Goal: Transaction & Acquisition: Obtain resource

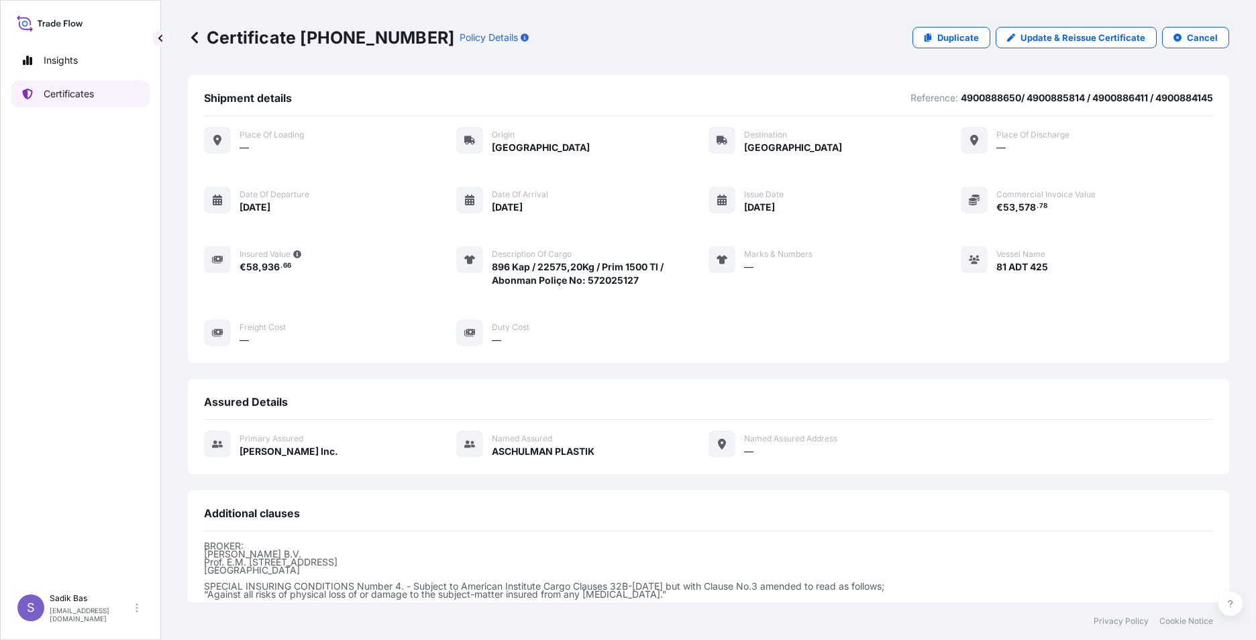
scroll to position [154, 0]
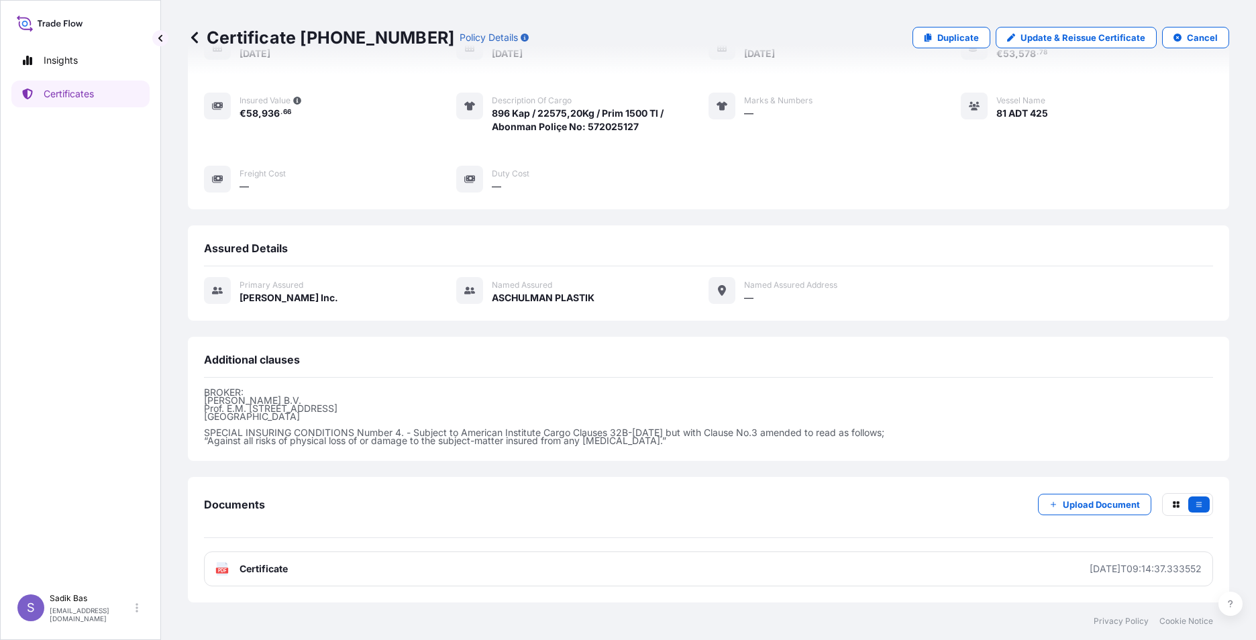
click at [960, 415] on p "BROKER: [PERSON_NAME] Prof. [PERSON_NAME] 5, 1183 AV Amstelveen The Netherlands…" at bounding box center [708, 417] width 1009 height 56
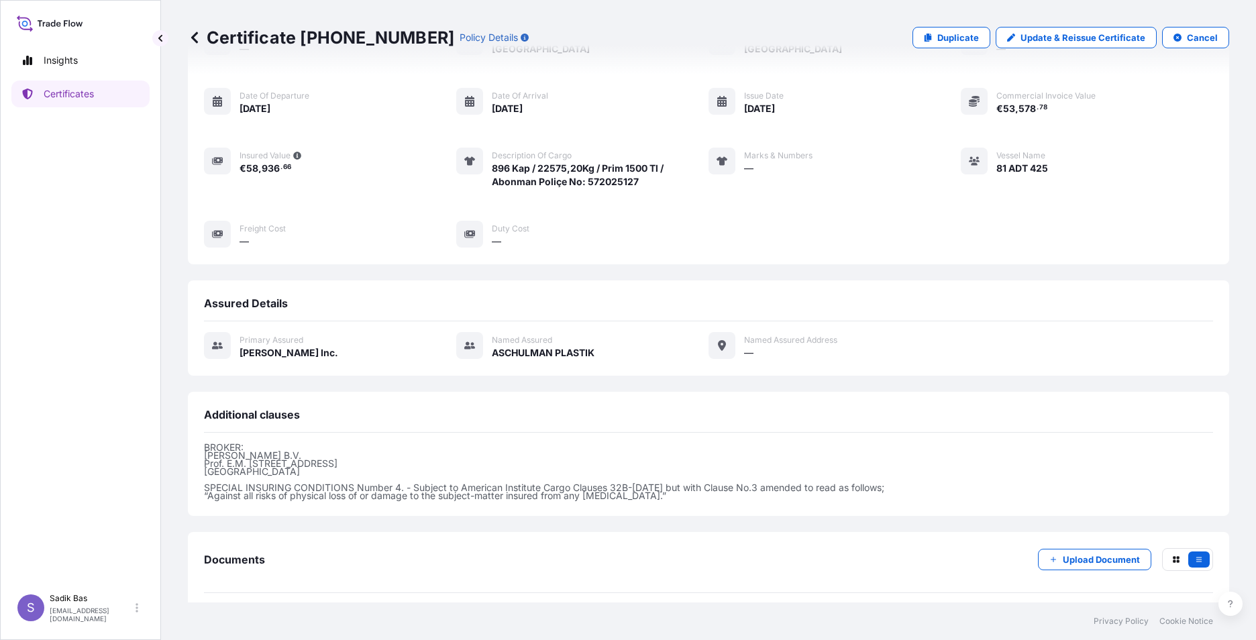
scroll to position [0, 0]
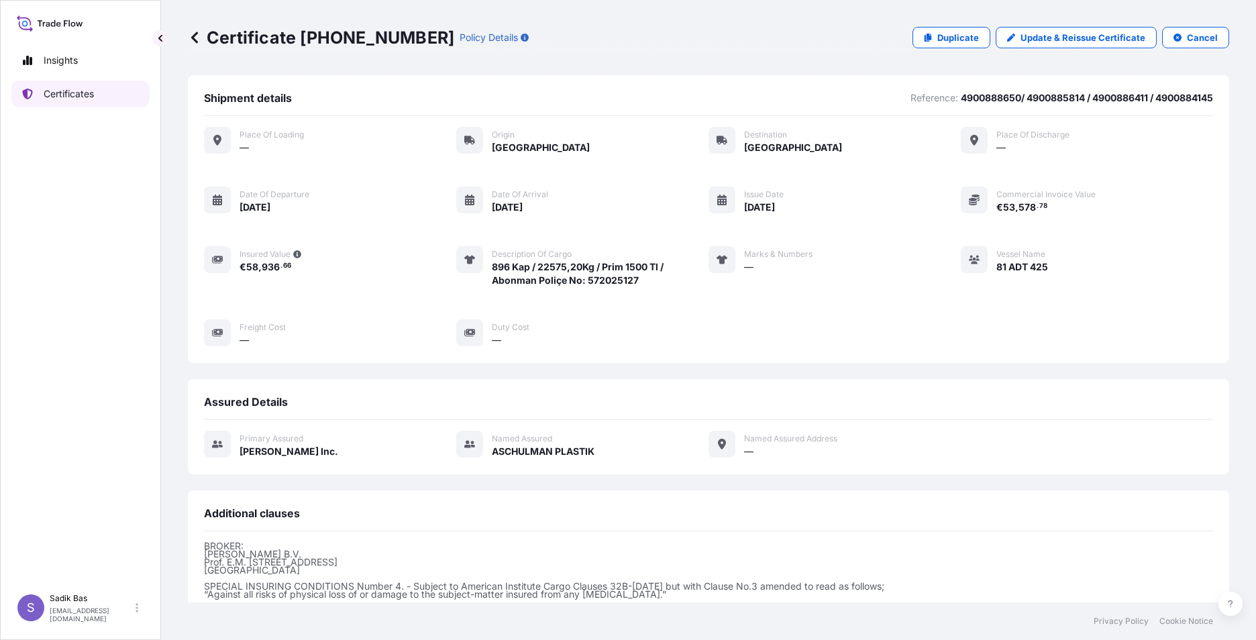
click at [56, 92] on p "Certificates" at bounding box center [69, 93] width 50 height 13
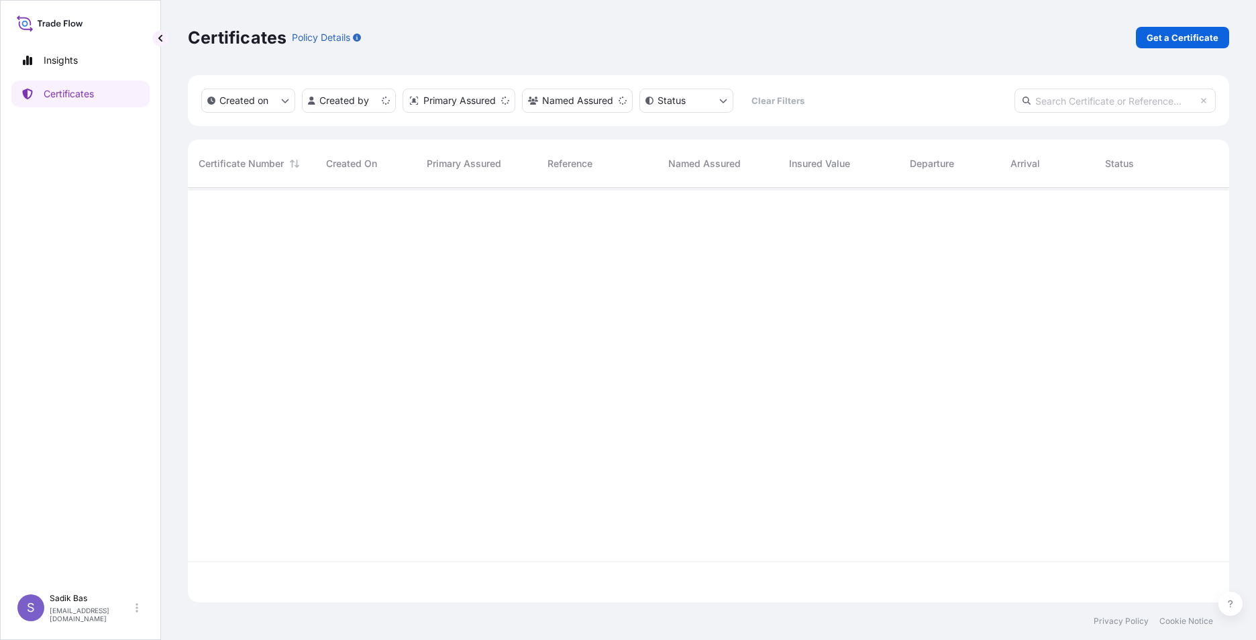
scroll to position [412, 1031]
click at [1197, 34] on p "Get a Certificate" at bounding box center [1183, 37] width 72 height 13
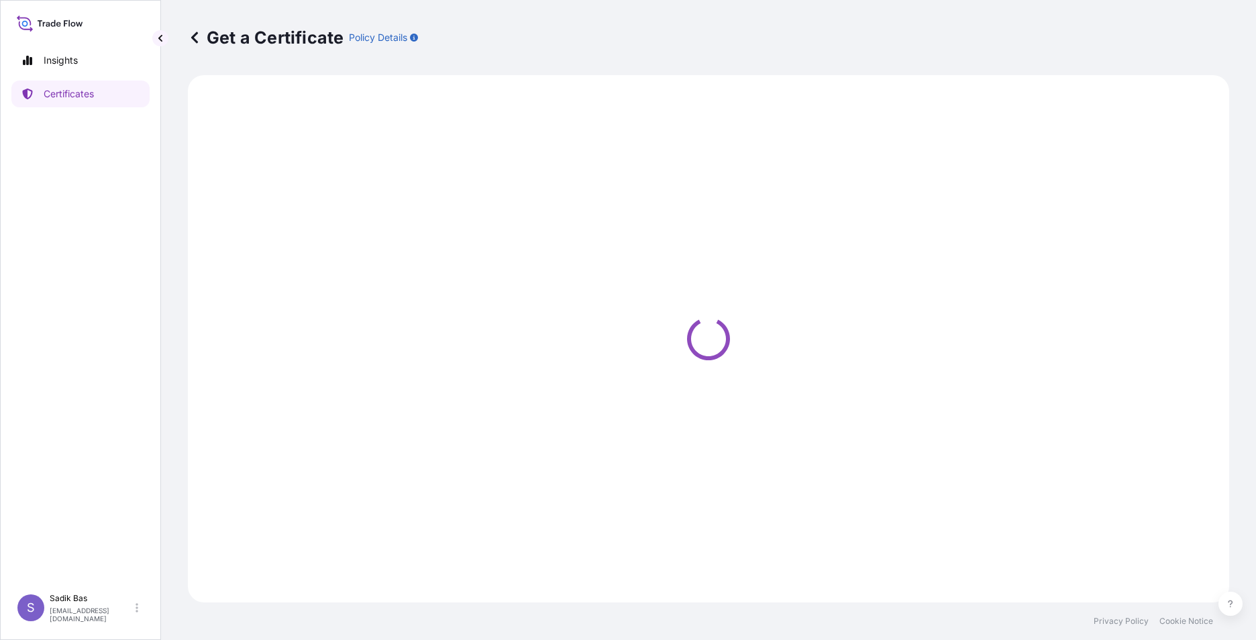
select select "Sea"
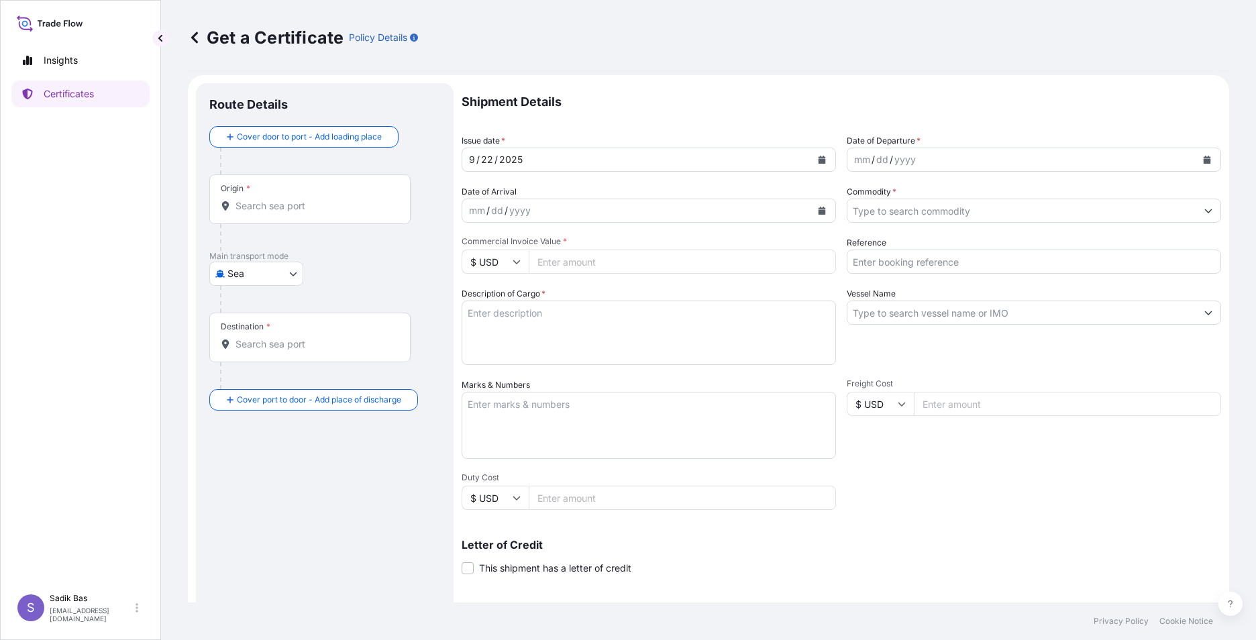
click at [310, 208] on input "Origin *" at bounding box center [315, 205] width 158 height 13
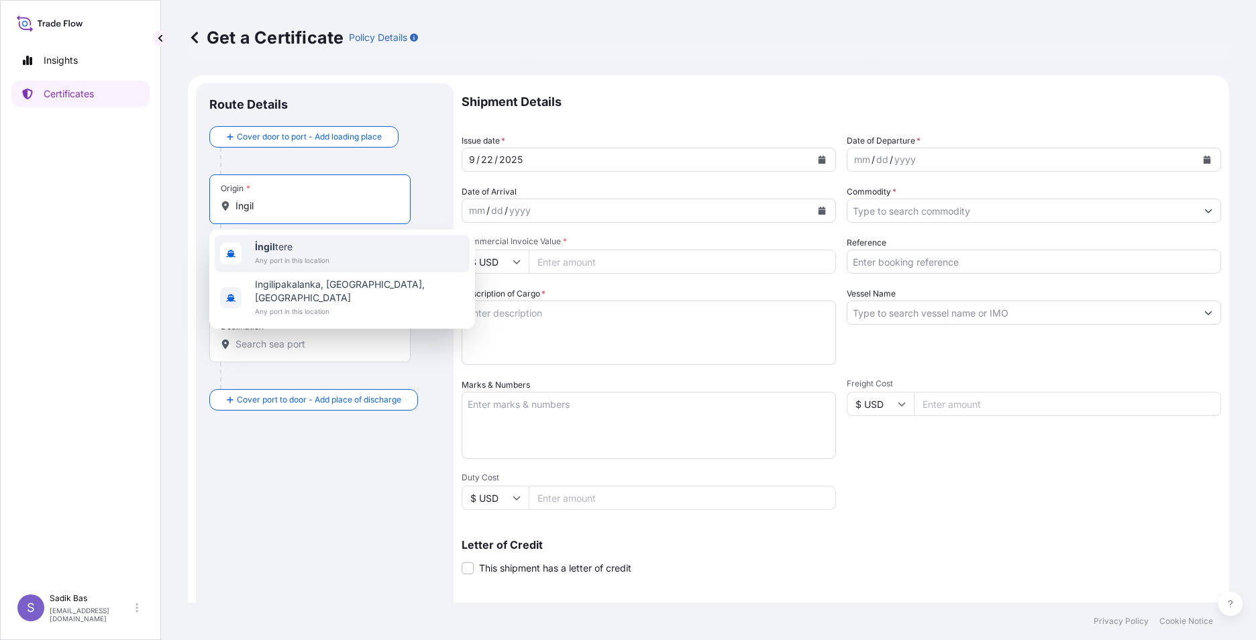
click at [301, 252] on span "İngil tere" at bounding box center [292, 246] width 74 height 13
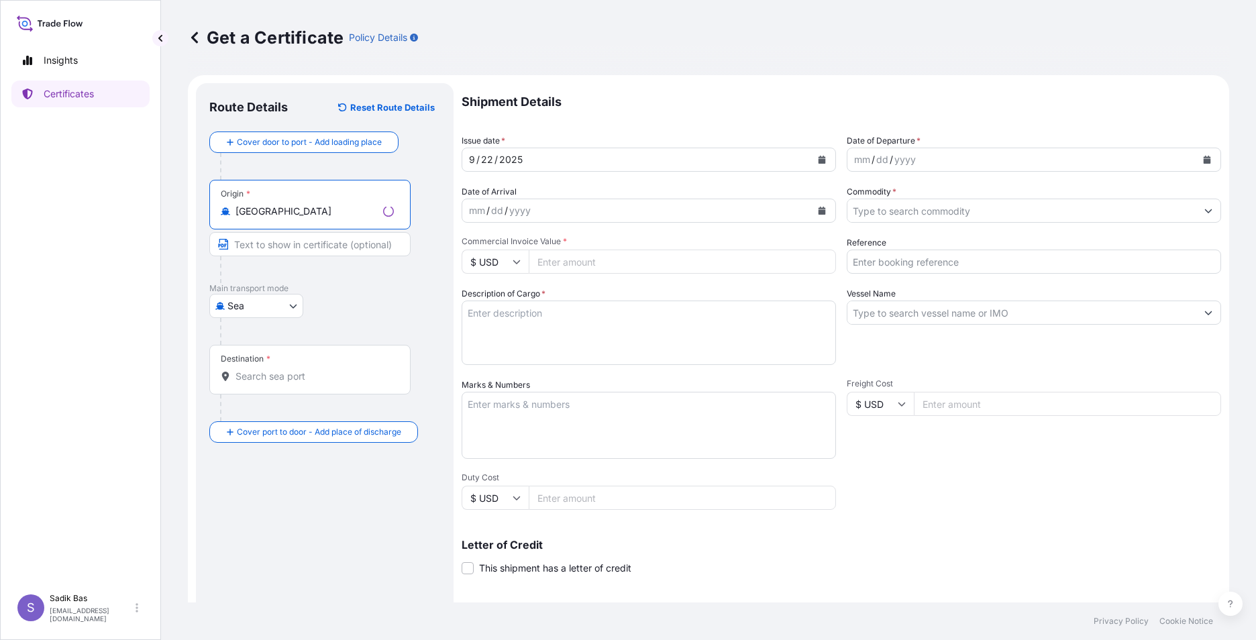
type input "[GEOGRAPHIC_DATA]"
click at [256, 308] on body "0 options available. 2 options available. Insights Certificates S Sadik Bas [EM…" at bounding box center [628, 320] width 1256 height 640
click at [264, 366] on div "Road" at bounding box center [256, 365] width 83 height 24
select select "Road"
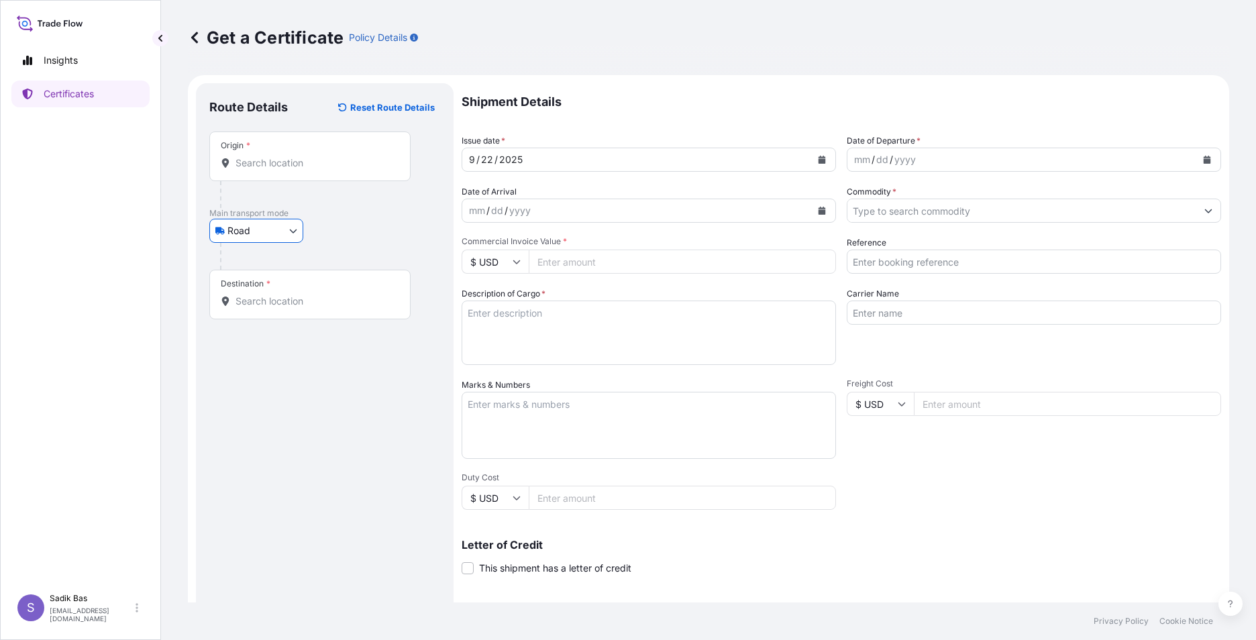
click at [326, 160] on input "Origin *" at bounding box center [315, 162] width 158 height 13
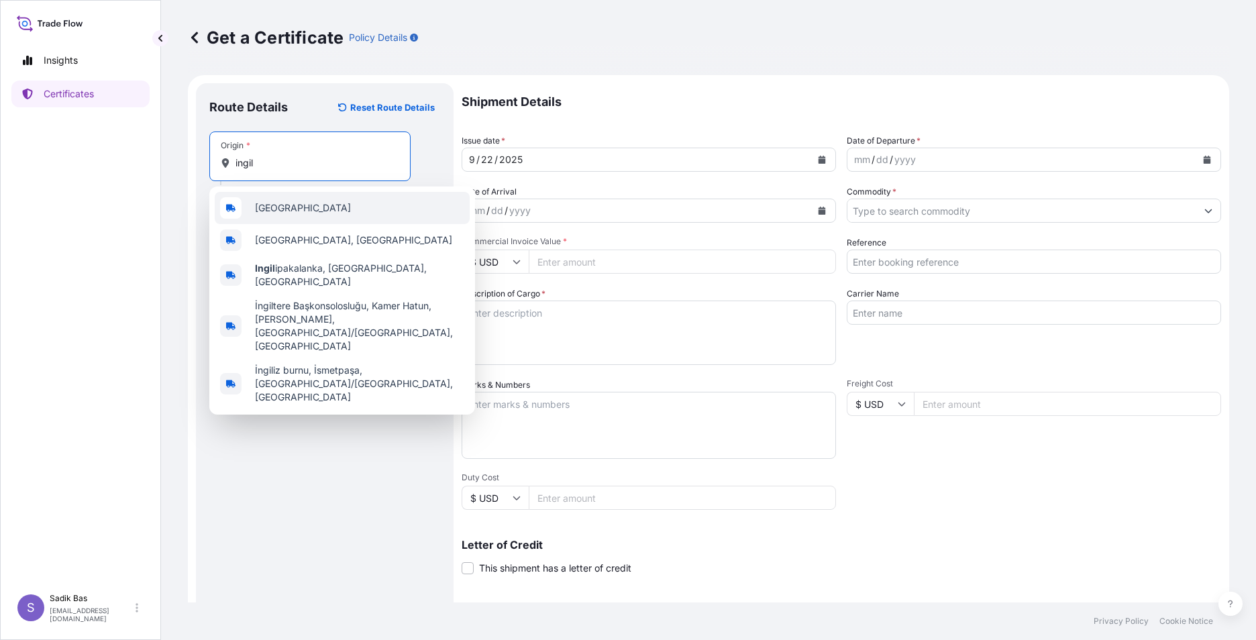
click at [264, 212] on span "[GEOGRAPHIC_DATA]" at bounding box center [303, 207] width 96 height 13
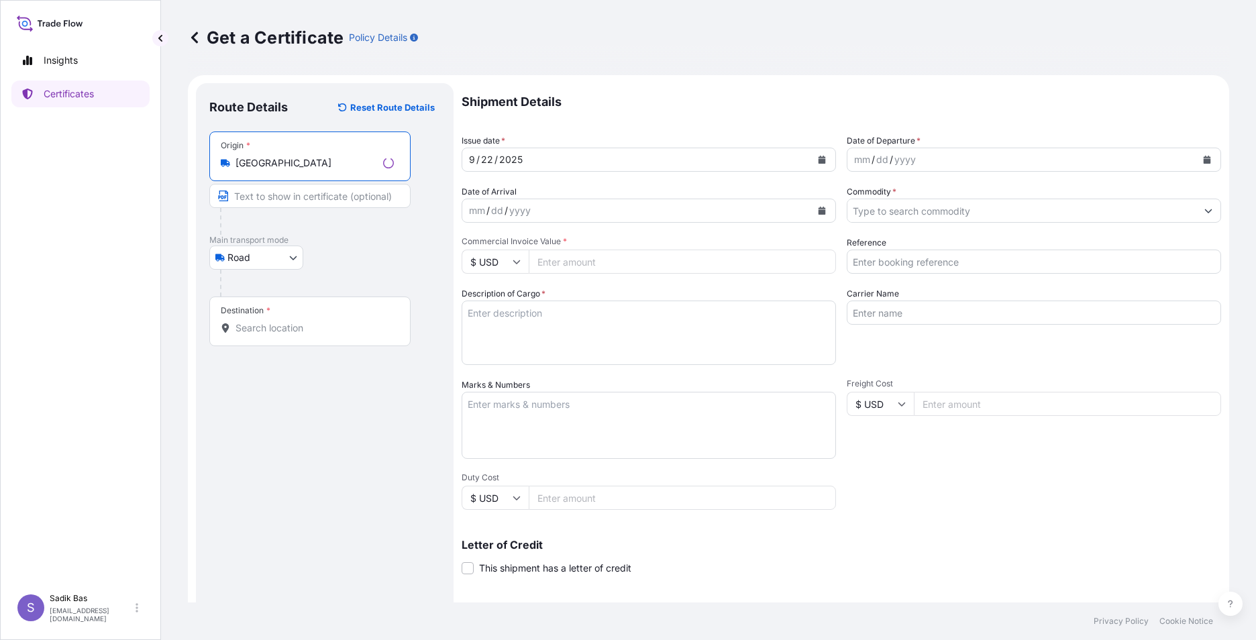
type input "[GEOGRAPHIC_DATA]"
click at [299, 317] on div "Destination *" at bounding box center [309, 322] width 201 height 50
click at [299, 321] on input "Destination *" at bounding box center [315, 327] width 158 height 13
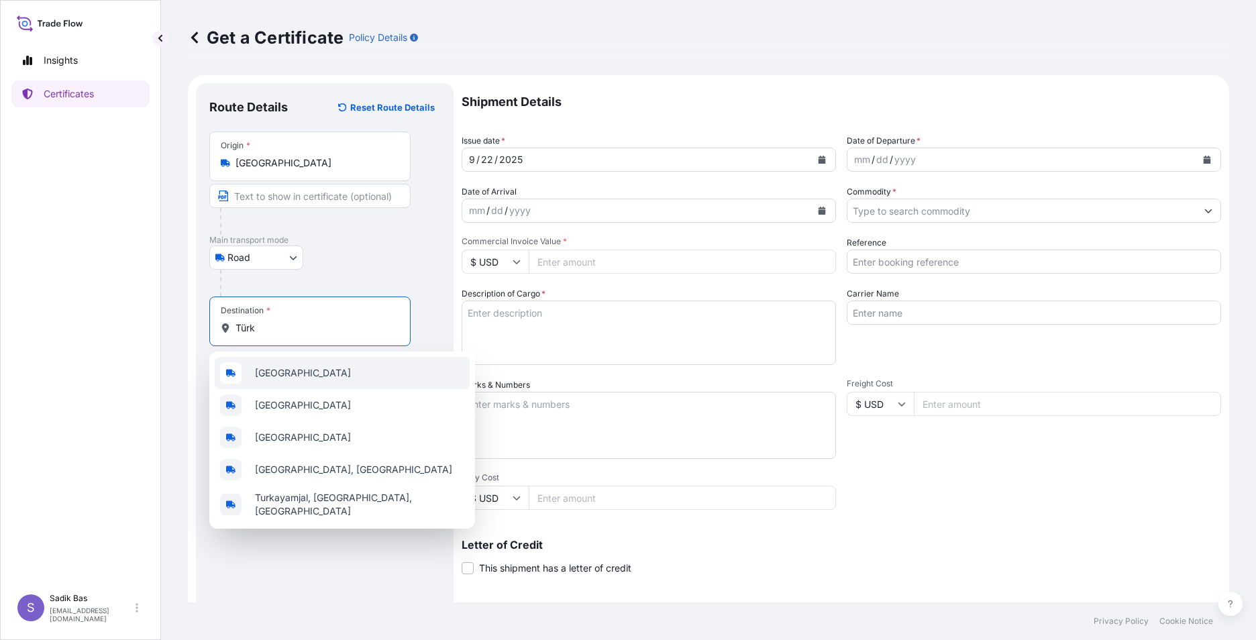
click at [342, 385] on div "[GEOGRAPHIC_DATA]" at bounding box center [342, 373] width 255 height 32
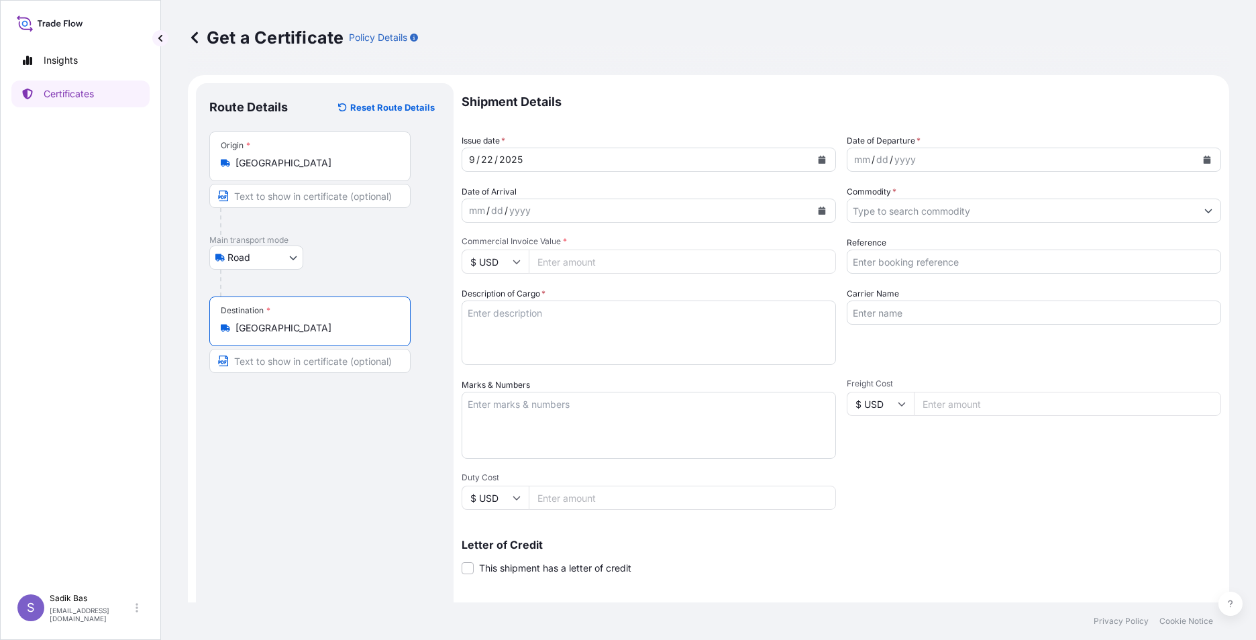
type input "[GEOGRAPHIC_DATA]"
click at [578, 215] on div "mm / dd / yyyy" at bounding box center [636, 211] width 349 height 24
click at [976, 158] on div "mm / dd / yyyy" at bounding box center [1022, 160] width 349 height 24
click at [1204, 162] on icon "Calendar" at bounding box center [1207, 160] width 7 height 8
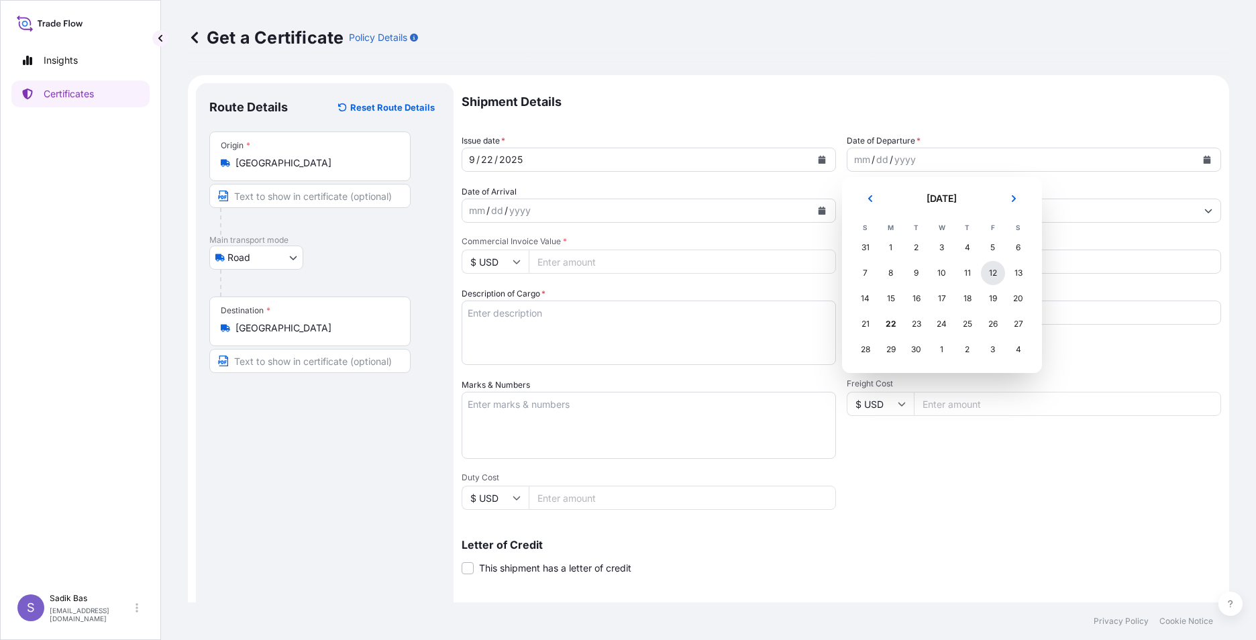
click at [1003, 276] on div "12" at bounding box center [993, 273] width 24 height 24
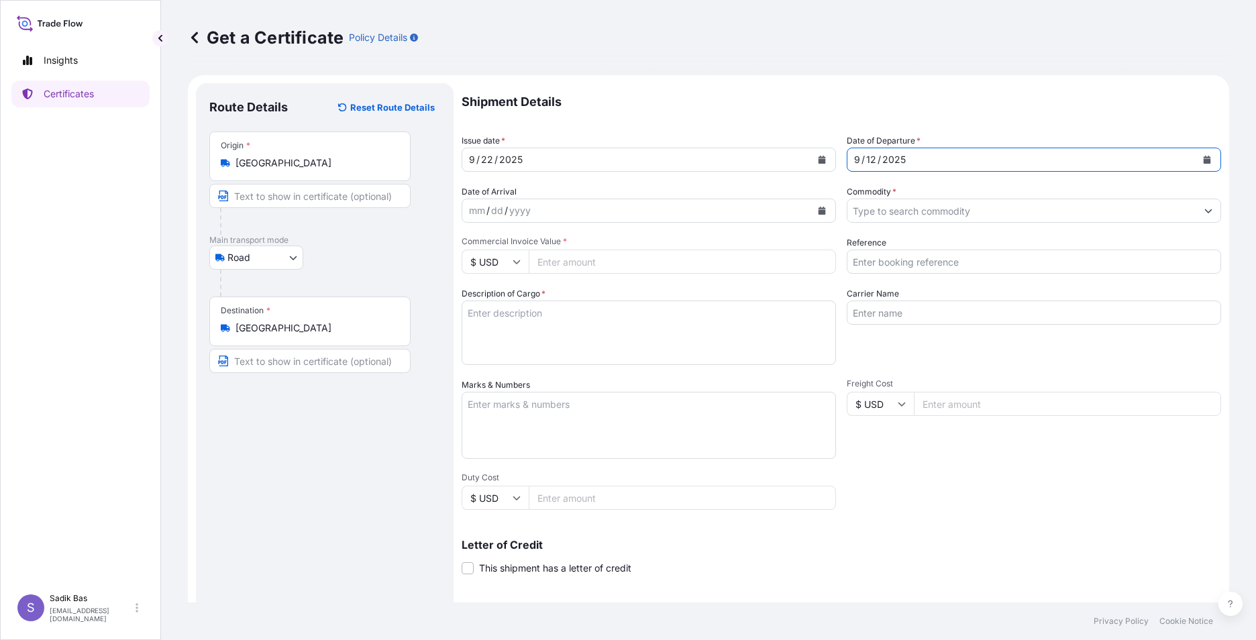
click at [532, 210] on div "yyyy" at bounding box center [520, 211] width 24 height 16
click at [823, 209] on button "Calendar" at bounding box center [821, 210] width 21 height 21
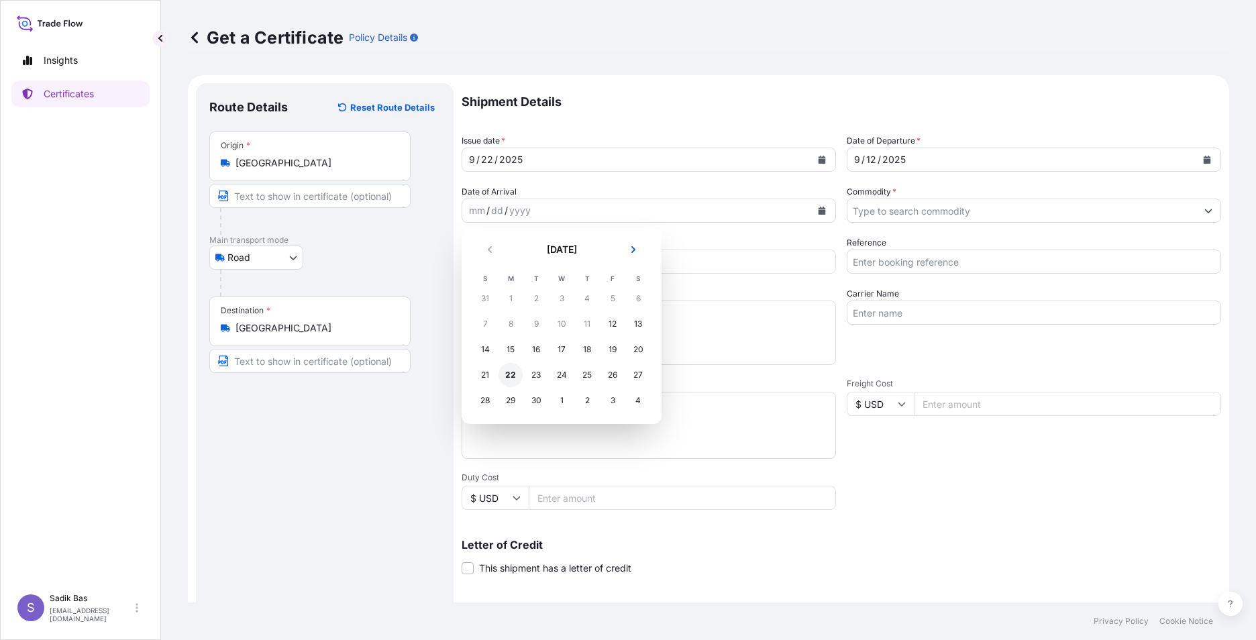
click at [512, 376] on div "22" at bounding box center [511, 375] width 24 height 24
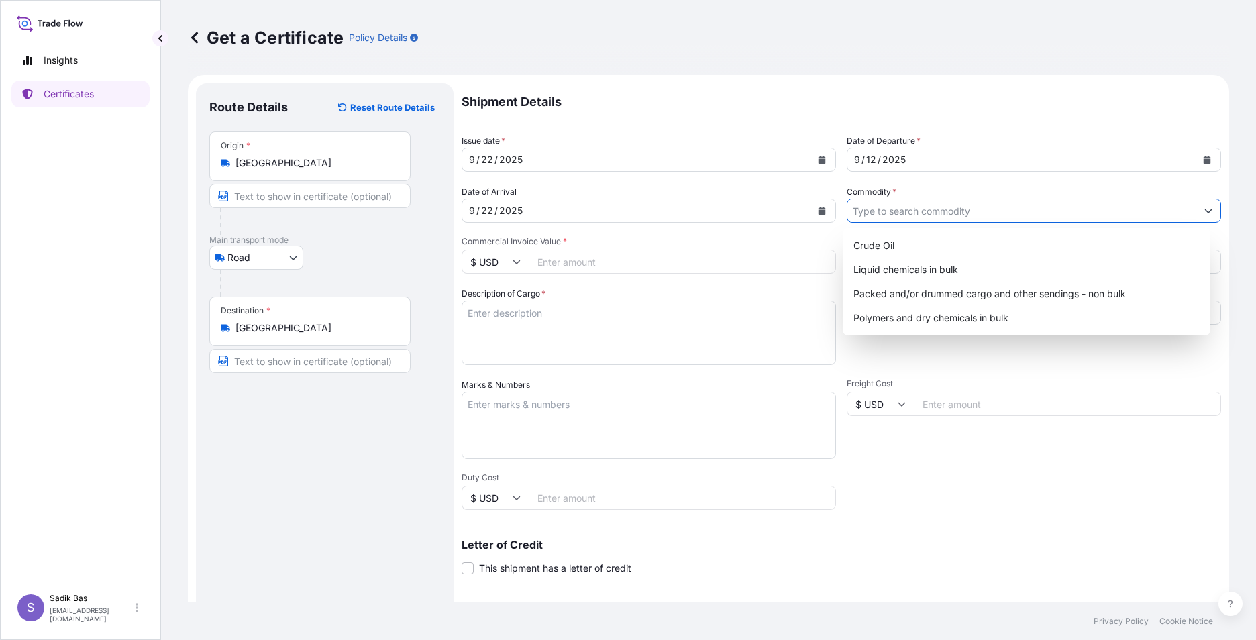
click at [940, 215] on input "Commodity *" at bounding box center [1022, 211] width 349 height 24
click at [940, 299] on div "Packed and/or drummed cargo and other sendings - non bulk" at bounding box center [1027, 294] width 358 height 24
type input "Packed and/or drummed cargo and other sendings - non bulk"
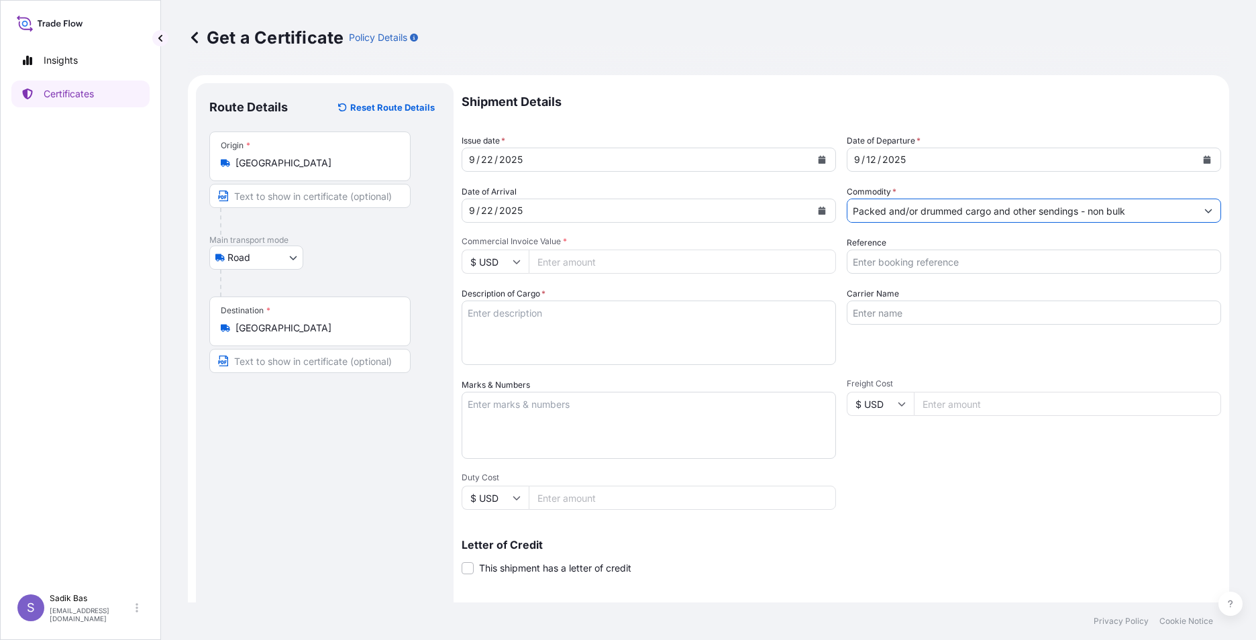
click at [628, 324] on textarea "Description of Cargo *" at bounding box center [649, 333] width 374 height 64
drag, startPoint x: 511, startPoint y: 258, endPoint x: 513, endPoint y: 271, distance: 13.5
click at [512, 262] on input "$ USD" at bounding box center [495, 262] width 67 height 24
drag, startPoint x: 500, startPoint y: 294, endPoint x: 515, endPoint y: 287, distance: 16.2
click at [500, 293] on div "€ EUR" at bounding box center [495, 299] width 56 height 26
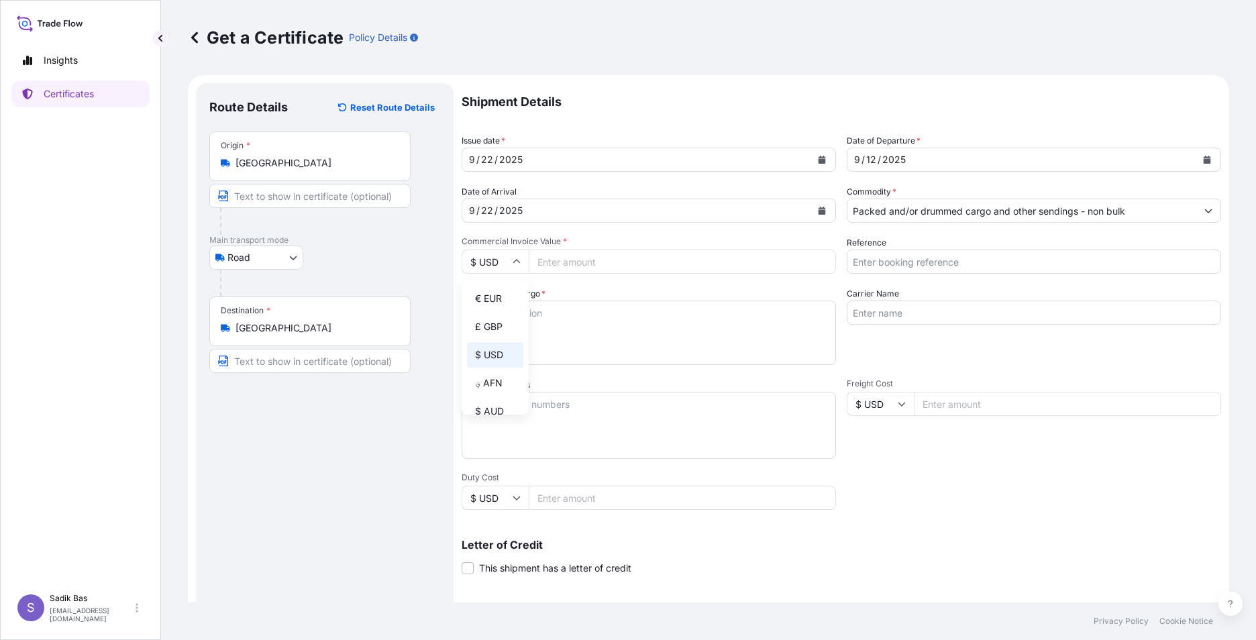
type input "€ EUR"
click at [654, 254] on input "Commercial Invoice Value *" at bounding box center [682, 262] width 307 height 24
type input "9724.88"
click at [1076, 268] on input "Reference" at bounding box center [1034, 262] width 374 height 24
type input "4900876500"
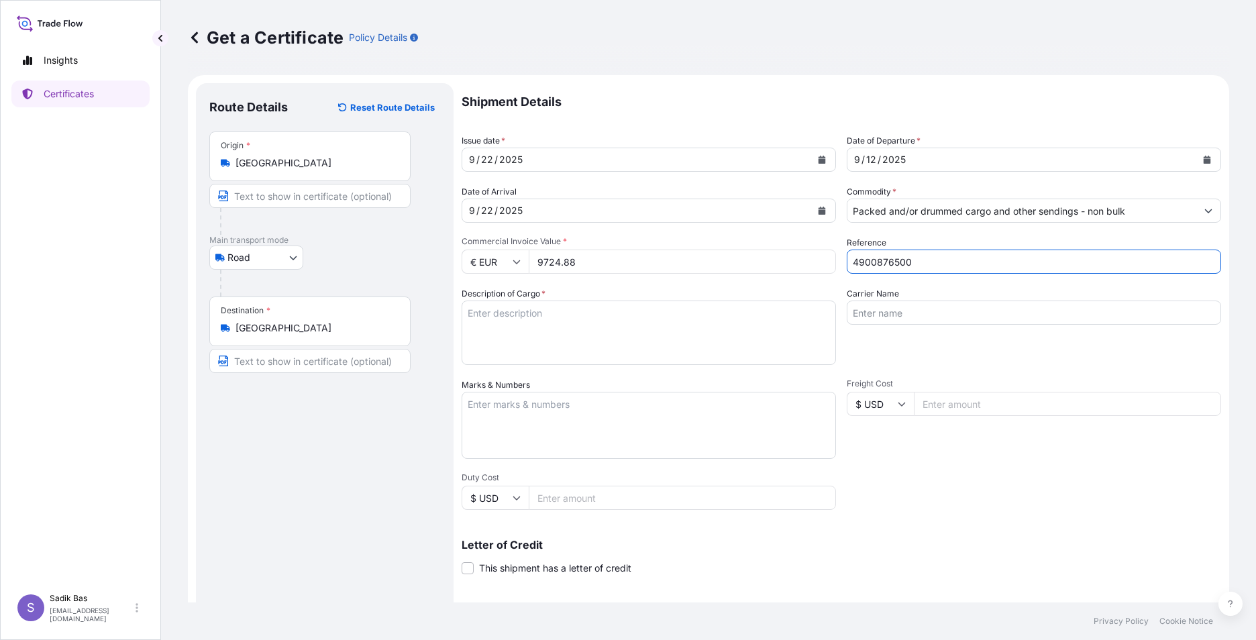
click at [905, 313] on input "Carrier Name" at bounding box center [1034, 313] width 374 height 24
paste input "34 AIA 760"
type input "34 AIA 760"
click at [523, 321] on textarea "Description of Cargo *" at bounding box center [649, 333] width 374 height 64
click at [658, 310] on textarea "103 Kap / 2665KG / Prim Tutarı : 500 Tl / Sigorta Poliçe No:" at bounding box center [649, 333] width 374 height 64
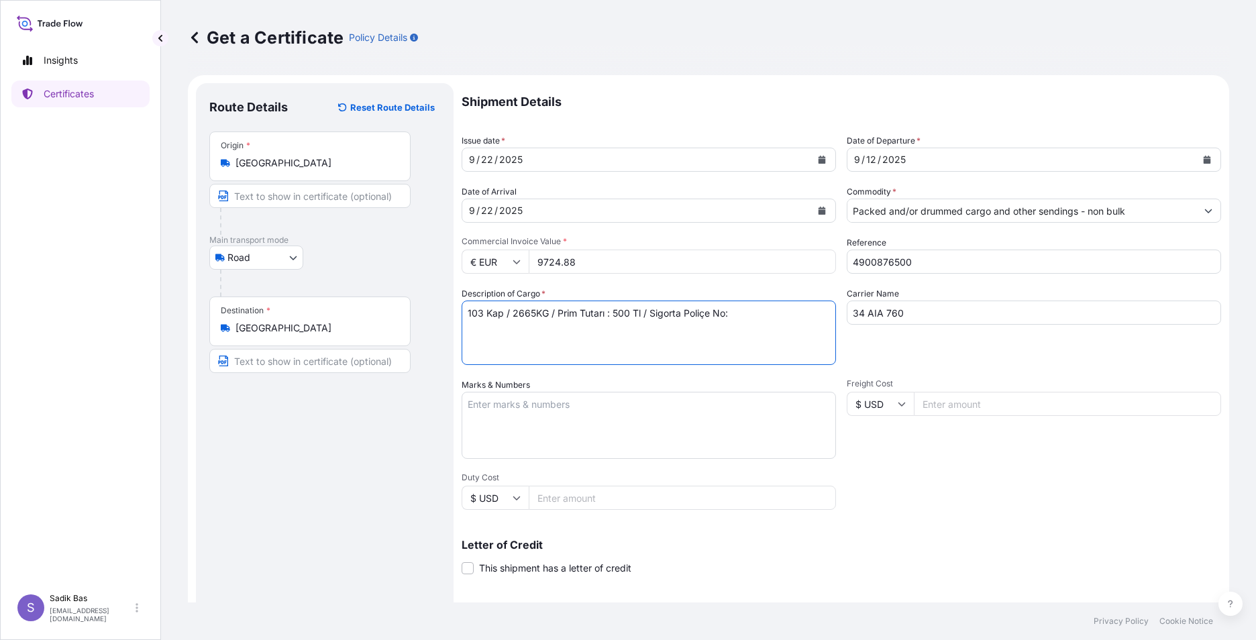
click at [658, 310] on textarea "103 Kap / 2665KG / Prim Tutarı : 500 Tl / Sigorta Poliçe No:" at bounding box center [649, 333] width 374 height 64
click at [742, 311] on textarea "103 Kap / 2665KG / Prim Tutarı : 500 Tl / Abonman Poliçe No:" at bounding box center [649, 333] width 374 height 64
type textarea "103 Kap / 2665KG / Prim Tutarı : 500 Tl / Abonman Poliçe No: 572025127"
click at [623, 421] on textarea "Marks & Numbers" at bounding box center [649, 425] width 374 height 67
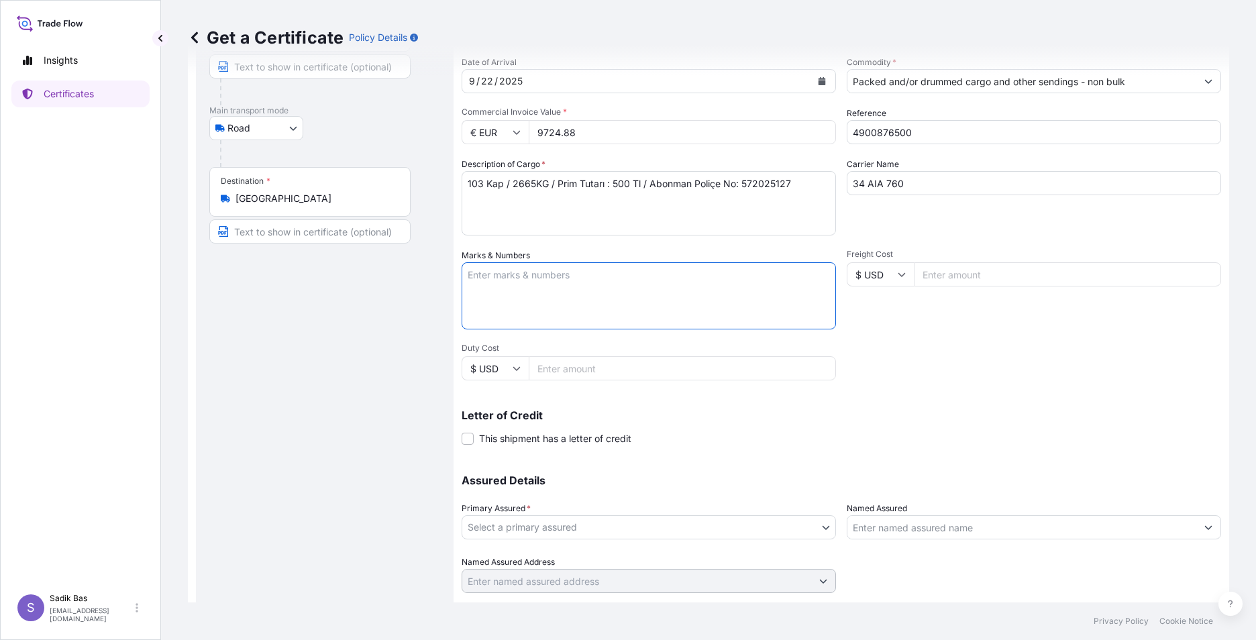
scroll to position [134, 0]
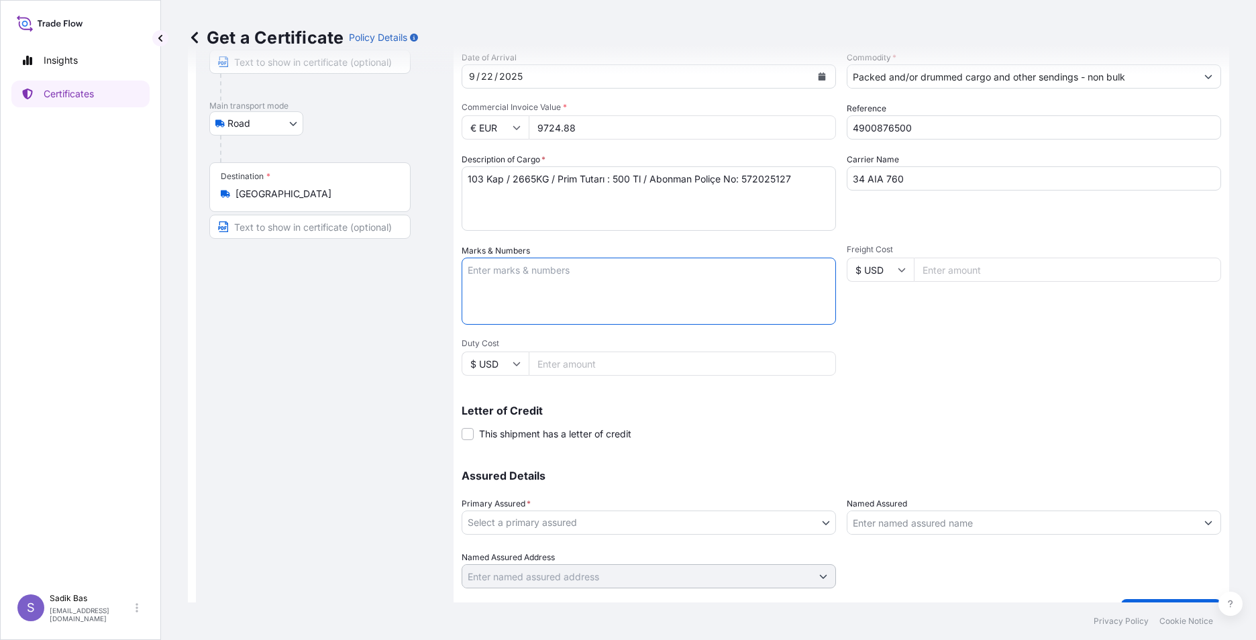
click at [596, 361] on input "Duty Cost" at bounding box center [682, 364] width 307 height 24
click at [795, 523] on body "Insights Certificates S Sadik Bas [EMAIL_ADDRESS][DOMAIN_NAME] Get a Certificat…" at bounding box center [628, 320] width 1256 height 640
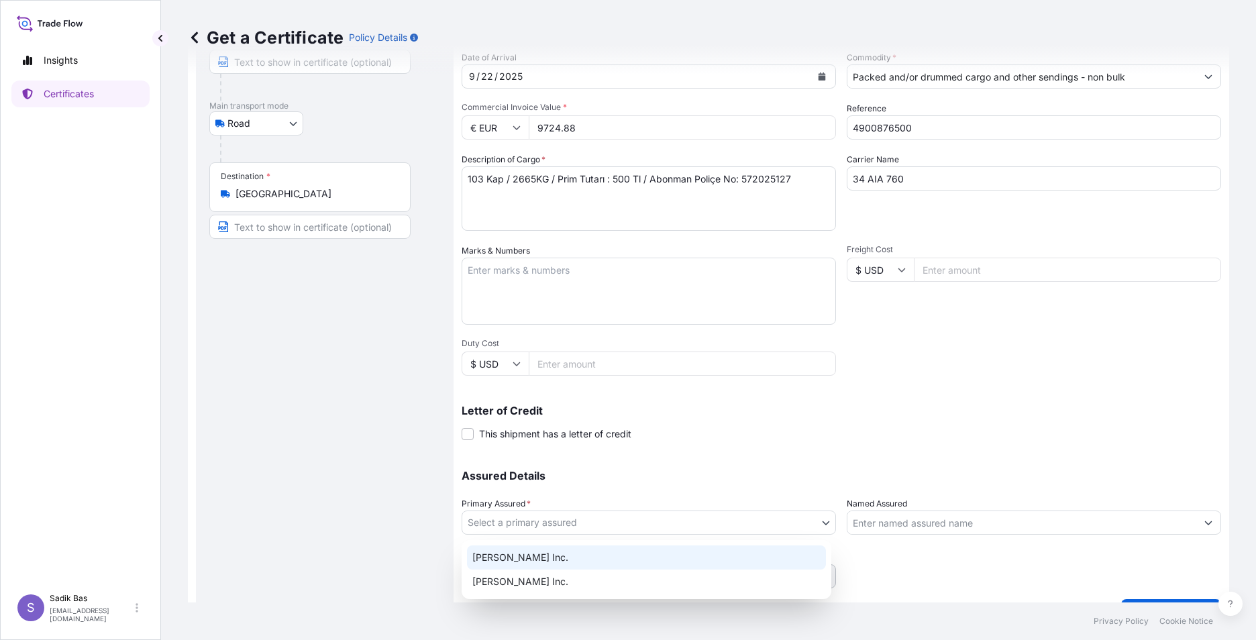
click at [600, 564] on div "[PERSON_NAME] Inc." at bounding box center [646, 558] width 359 height 24
select select "32057"
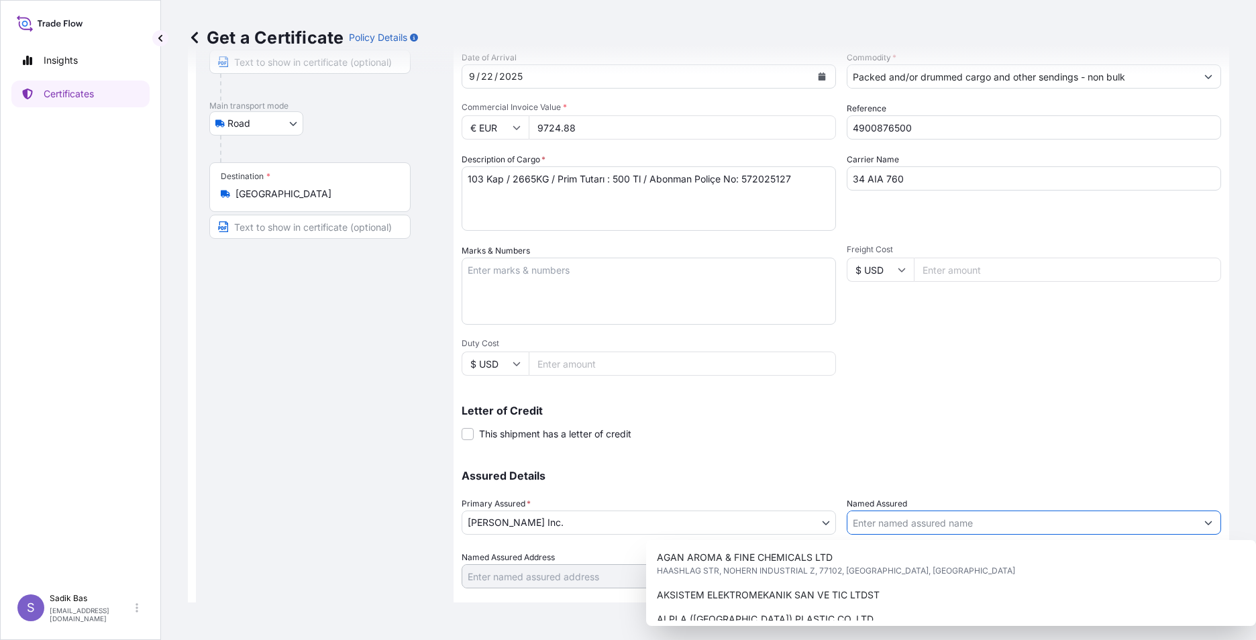
click at [946, 515] on input "Named Assured" at bounding box center [1022, 523] width 349 height 24
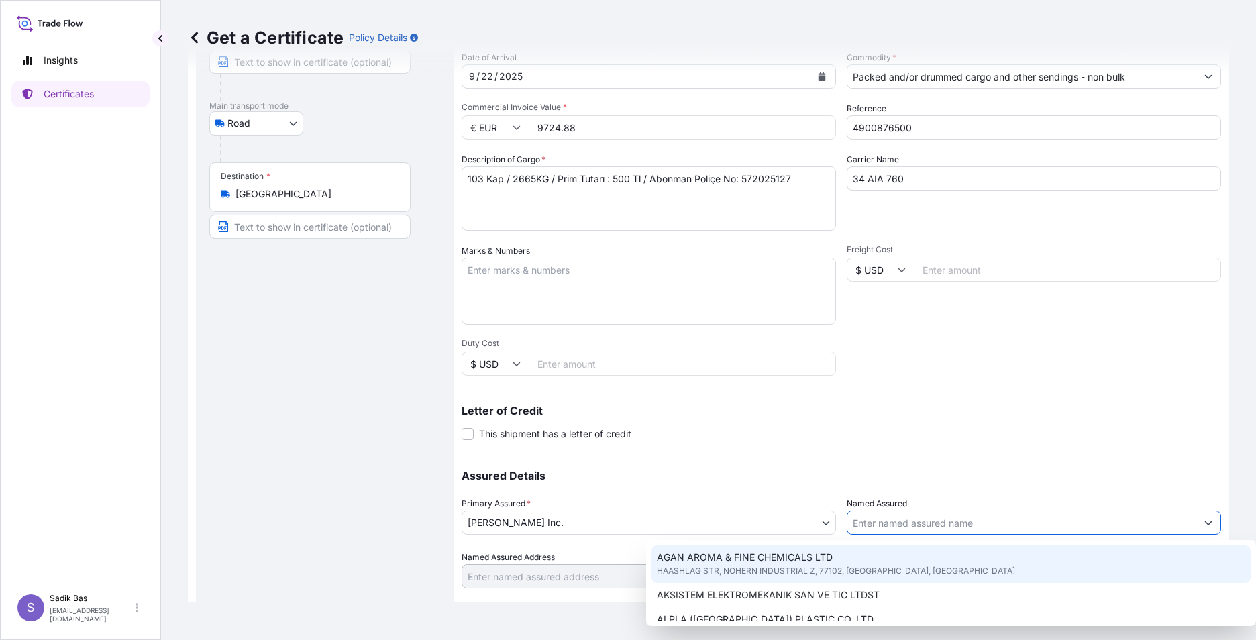
type input "S"
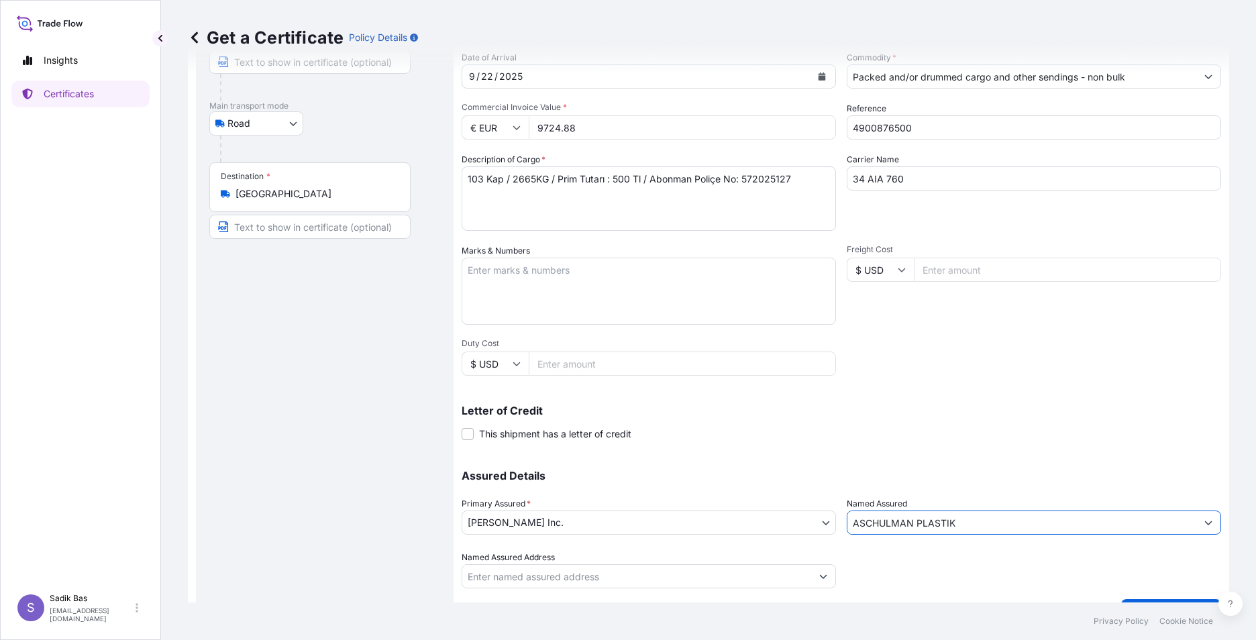
scroll to position [166, 0]
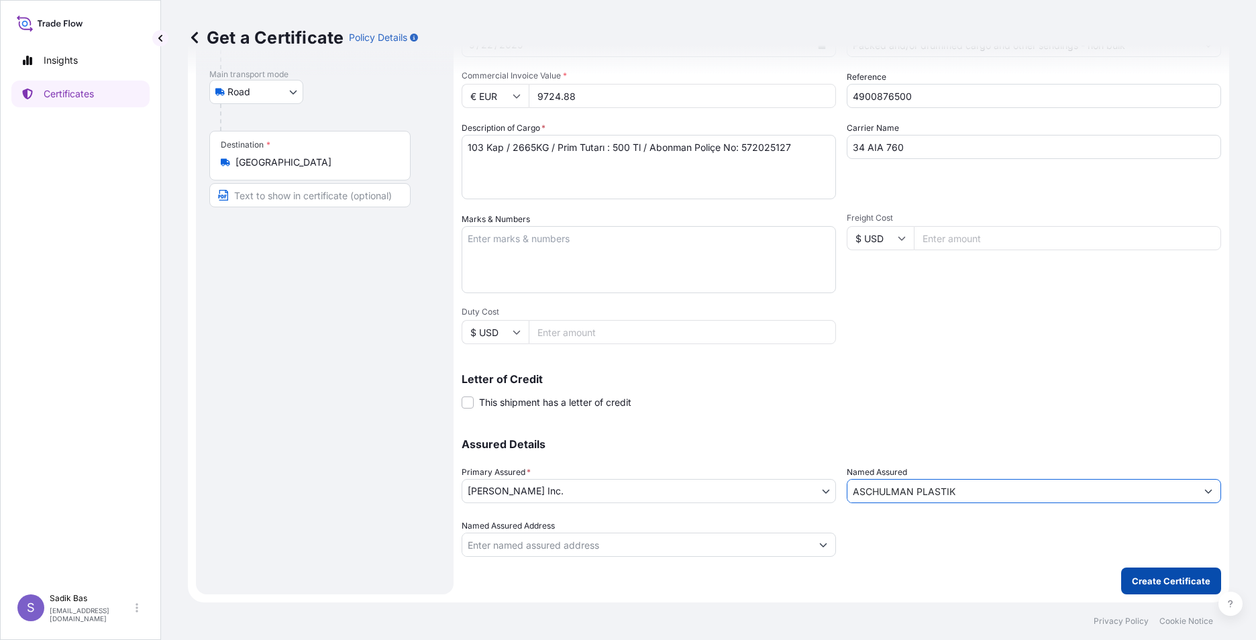
type input "ASCHULMAN PLASTIK"
click at [1138, 585] on p "Create Certificate" at bounding box center [1171, 580] width 79 height 13
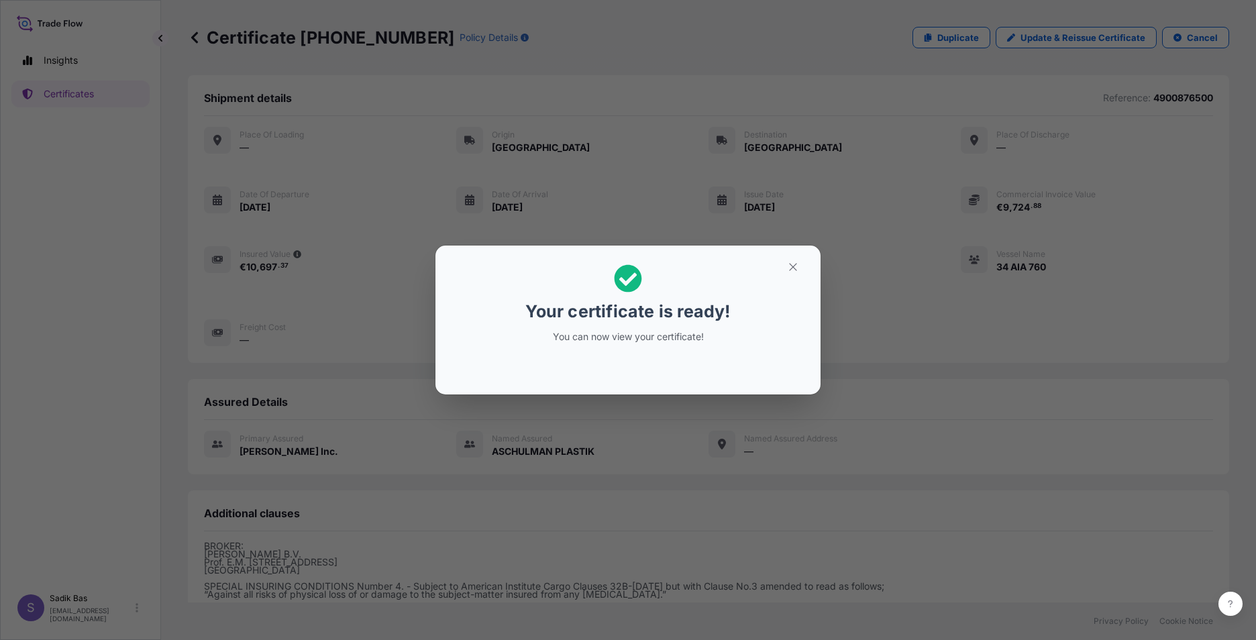
click at [691, 422] on div "Your certificate is ready! You can now view your certificate!" at bounding box center [628, 320] width 1256 height 640
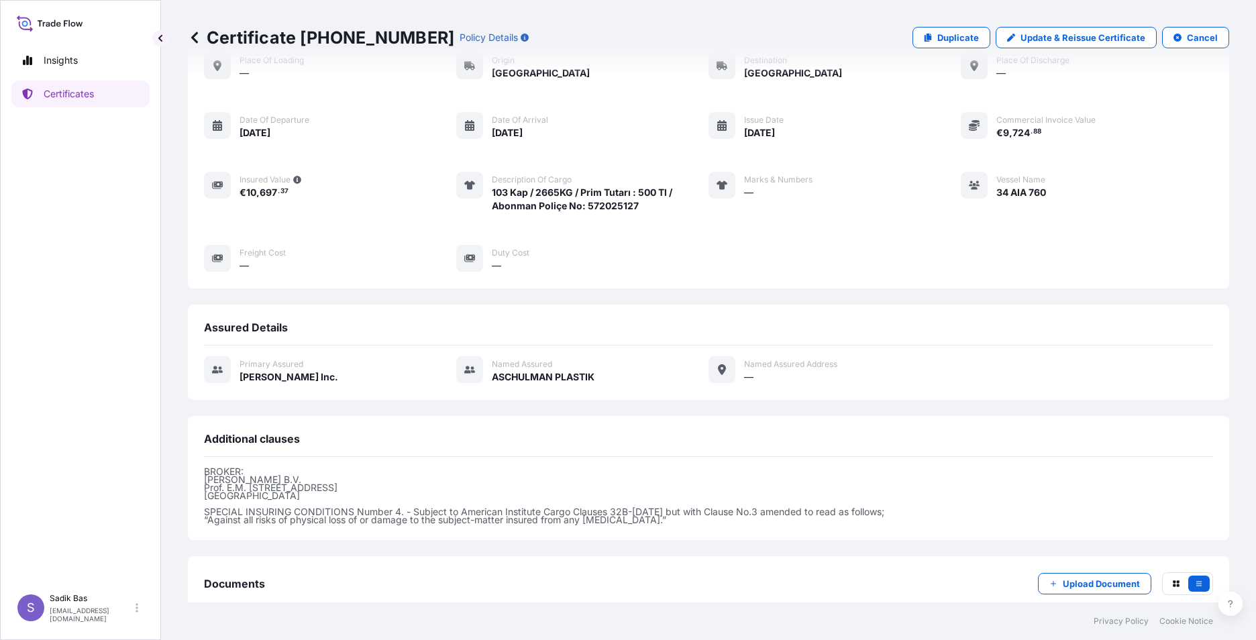
scroll to position [154, 0]
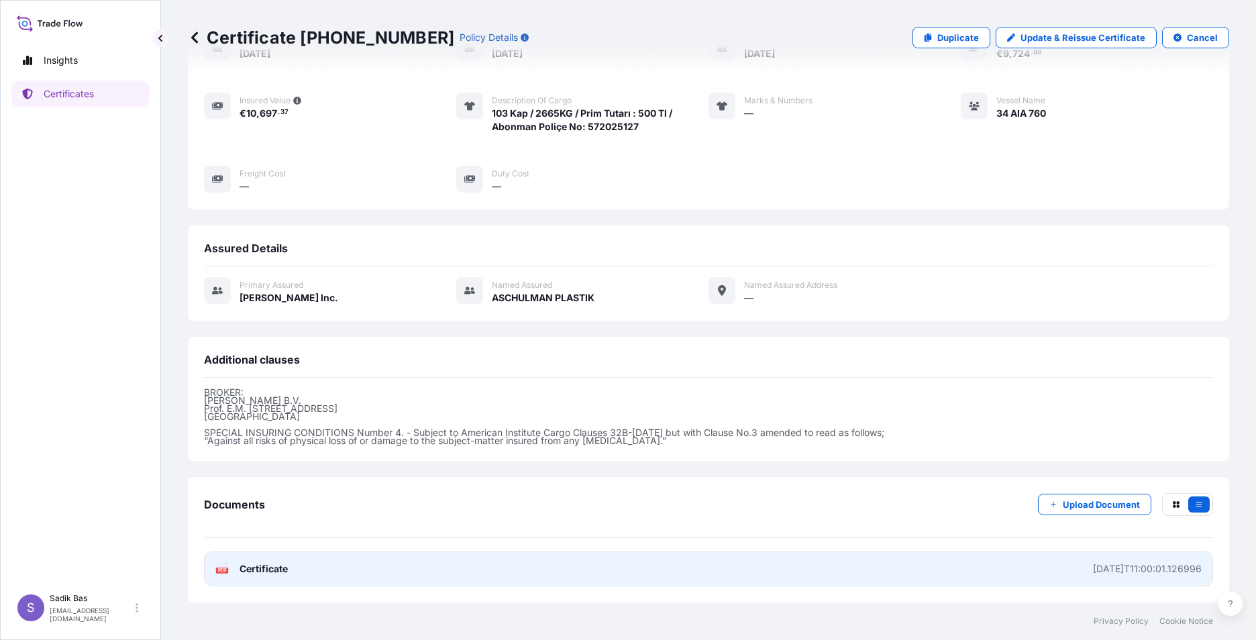
click at [246, 567] on span "Certificate" at bounding box center [264, 568] width 48 height 13
